Goal: Information Seeking & Learning: Learn about a topic

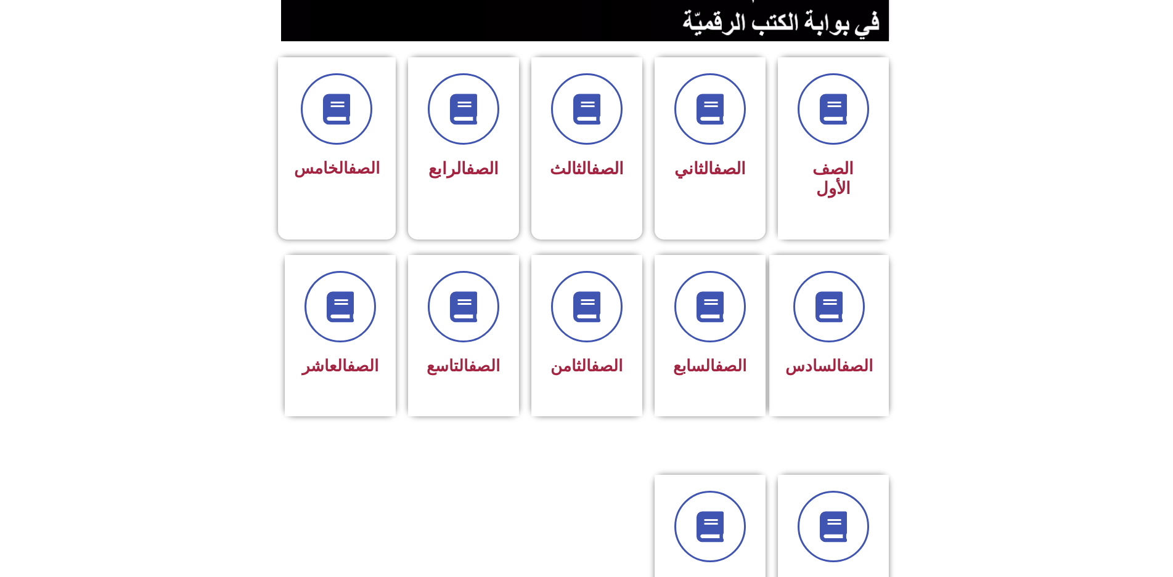
scroll to position [308, 0]
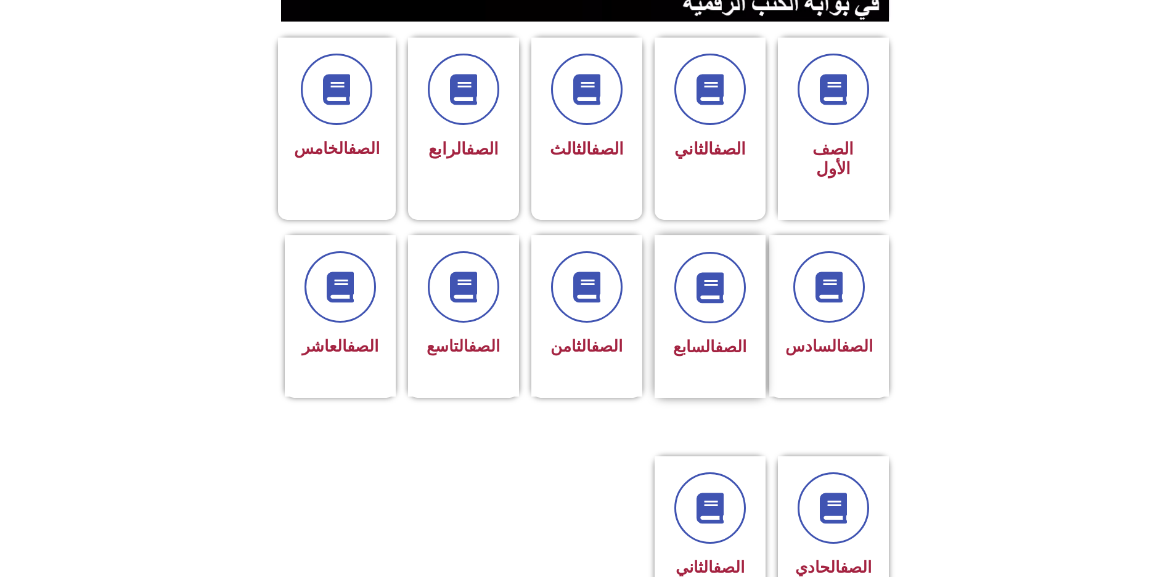
click at [688, 252] on div at bounding box center [710, 287] width 78 height 71
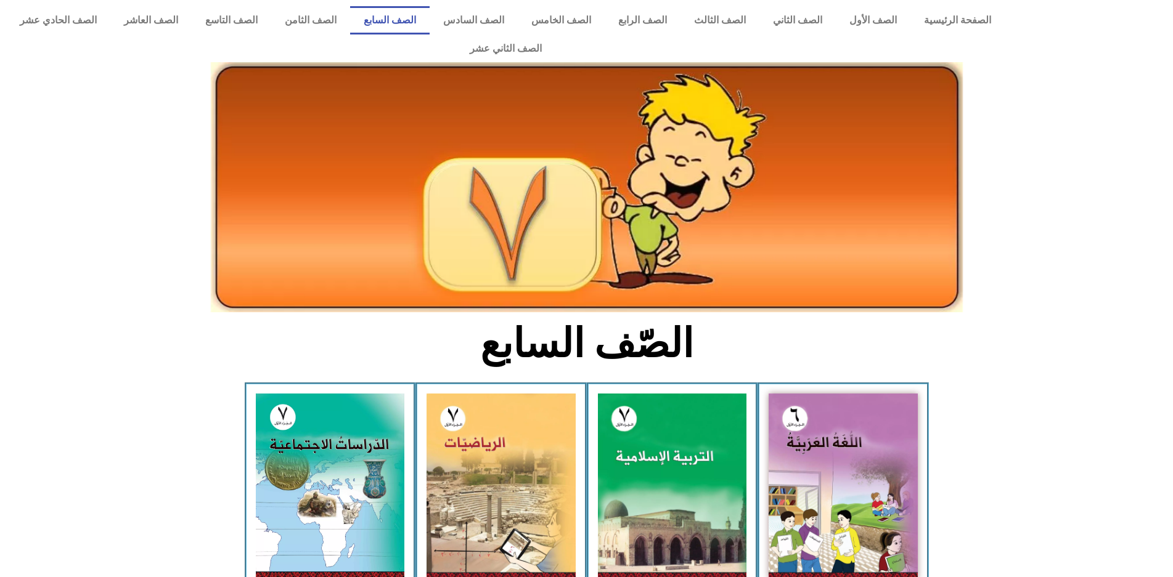
scroll to position [246, 0]
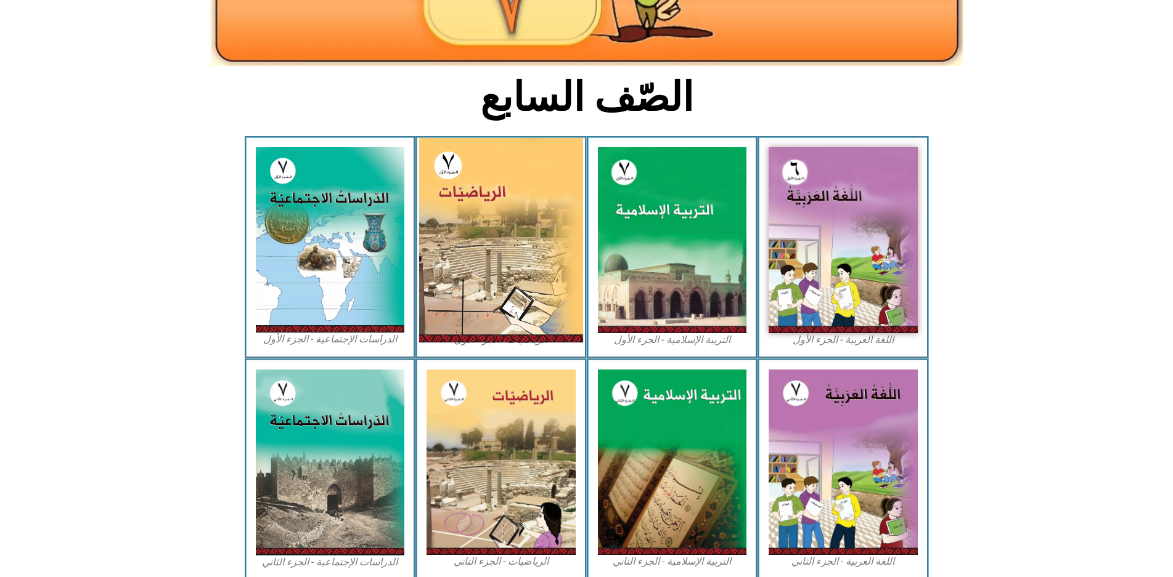
click at [526, 224] on img at bounding box center [501, 240] width 164 height 205
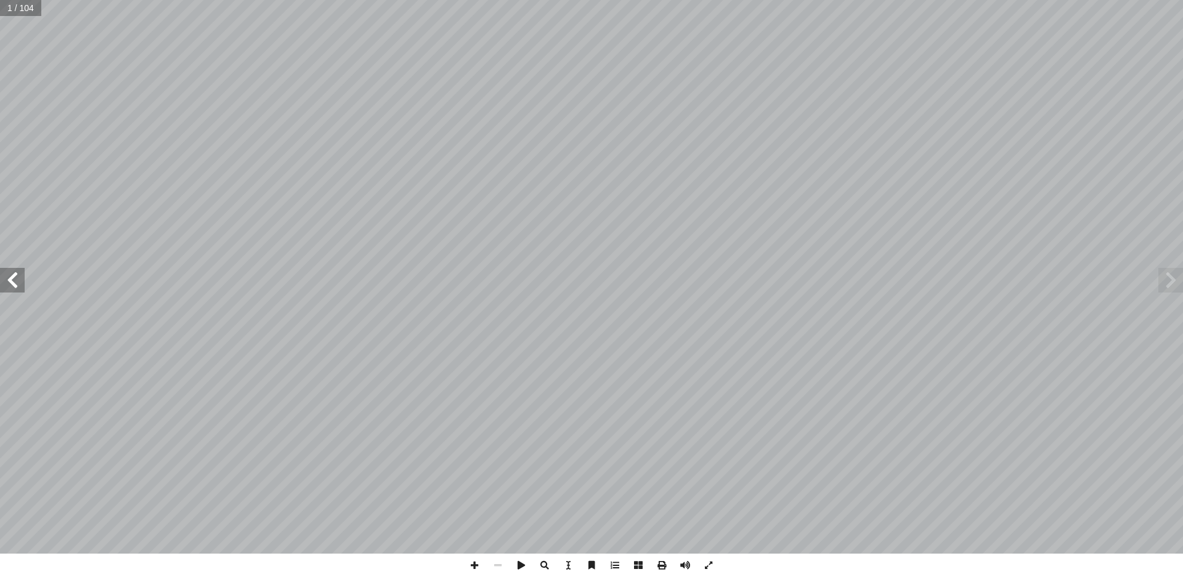
click at [17, 290] on span at bounding box center [12, 280] width 25 height 25
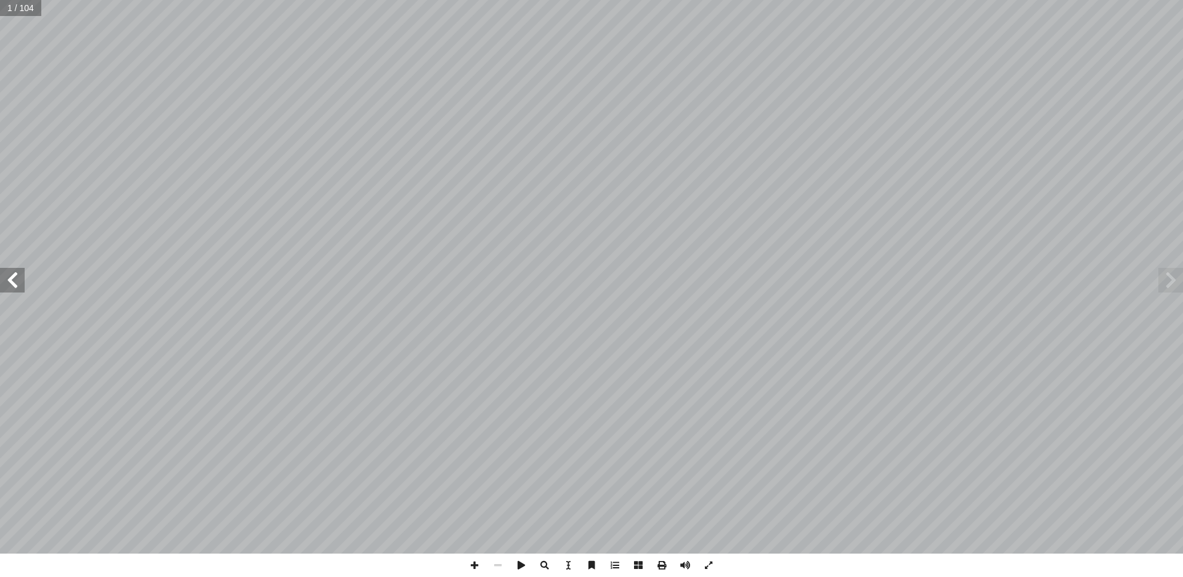
click at [17, 290] on span at bounding box center [12, 280] width 25 height 25
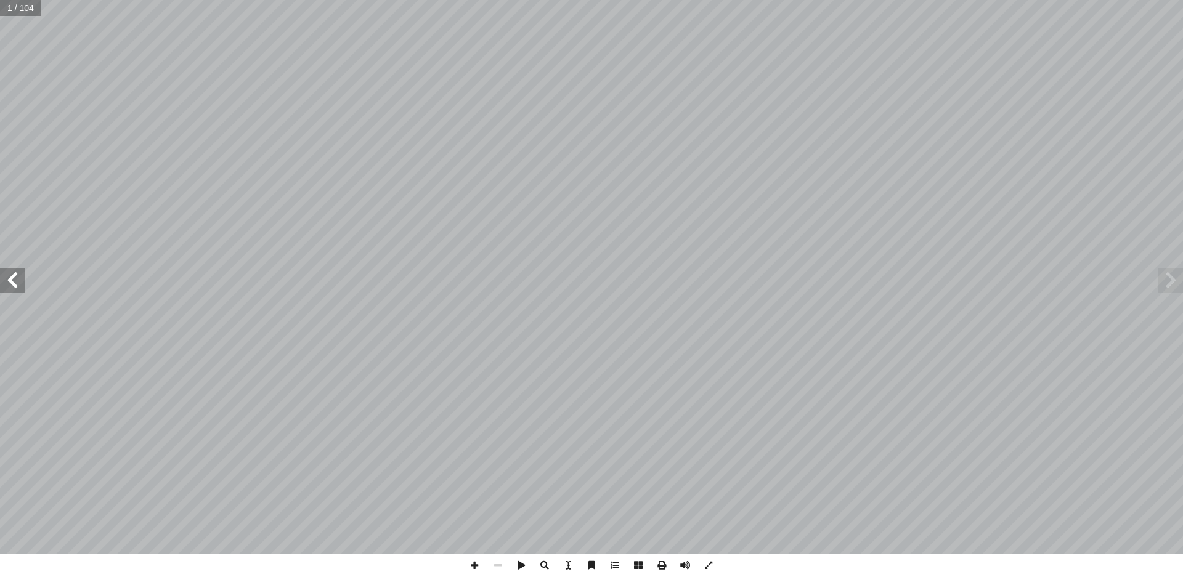
click at [17, 290] on span at bounding box center [12, 280] width 25 height 25
click at [11, 290] on span at bounding box center [12, 280] width 25 height 25
click at [11, 291] on span at bounding box center [12, 280] width 25 height 25
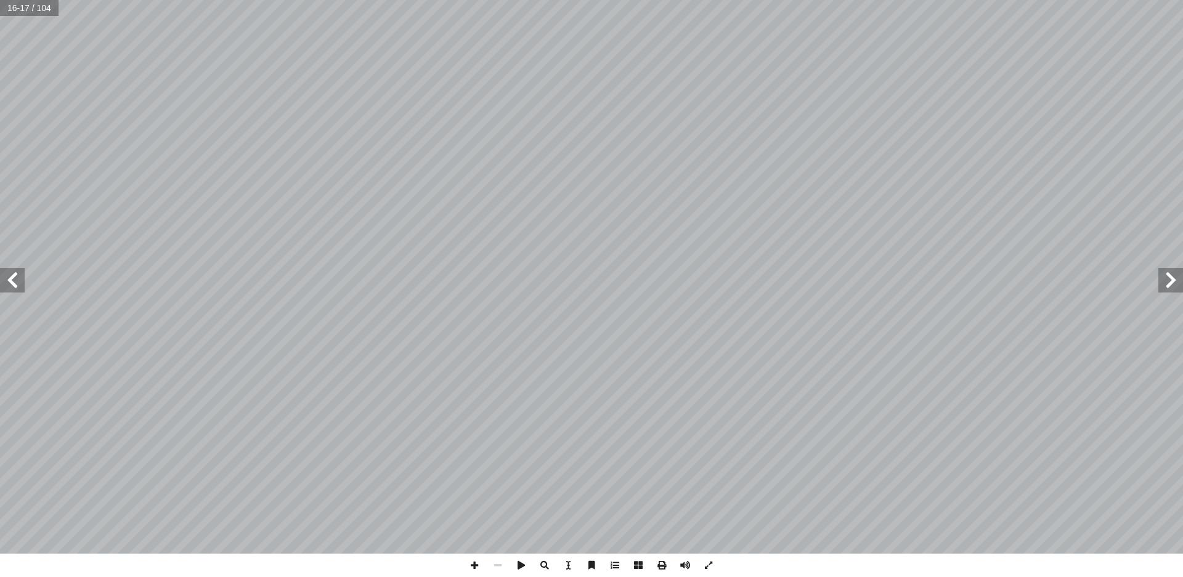
click at [11, 291] on span at bounding box center [12, 280] width 25 height 25
click at [16, 290] on span at bounding box center [12, 280] width 25 height 25
click at [490, 566] on span at bounding box center [497, 565] width 23 height 23
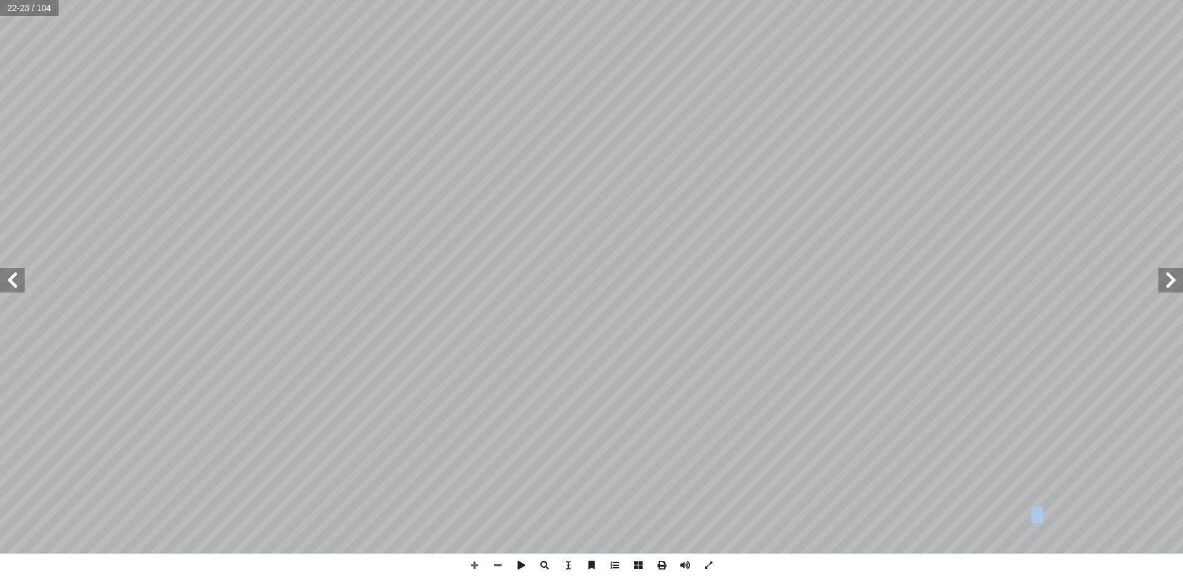
click at [6, 271] on span at bounding box center [12, 280] width 25 height 25
click at [6, 284] on span at bounding box center [12, 280] width 25 height 25
click at [494, 561] on span at bounding box center [497, 565] width 23 height 23
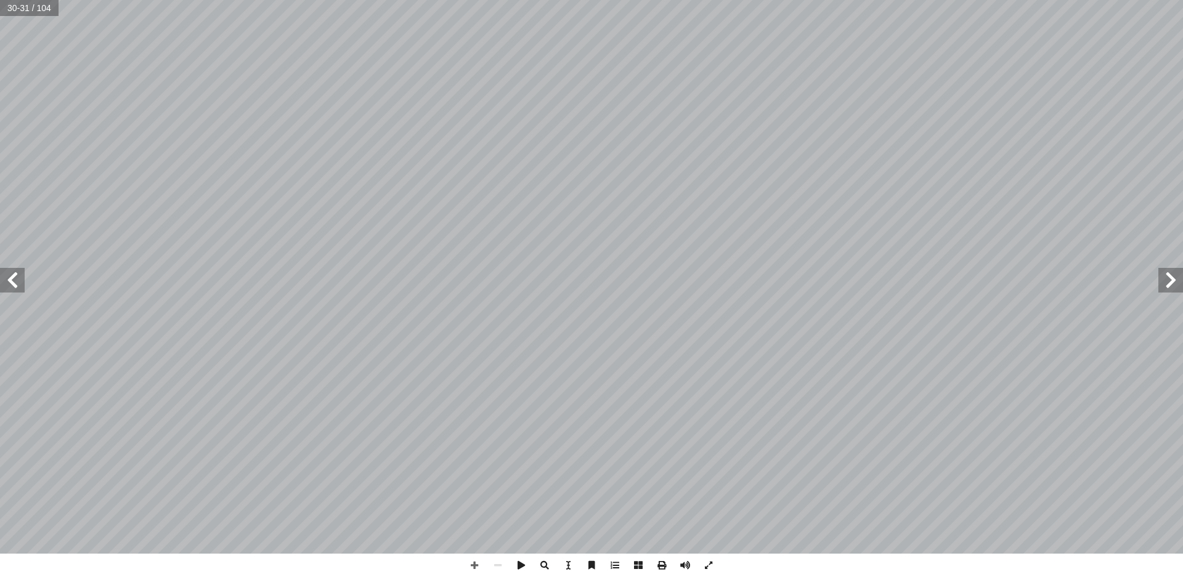
click at [1176, 287] on span at bounding box center [1170, 280] width 25 height 25
click at [1170, 285] on span at bounding box center [1170, 280] width 25 height 25
